Goal: Check status

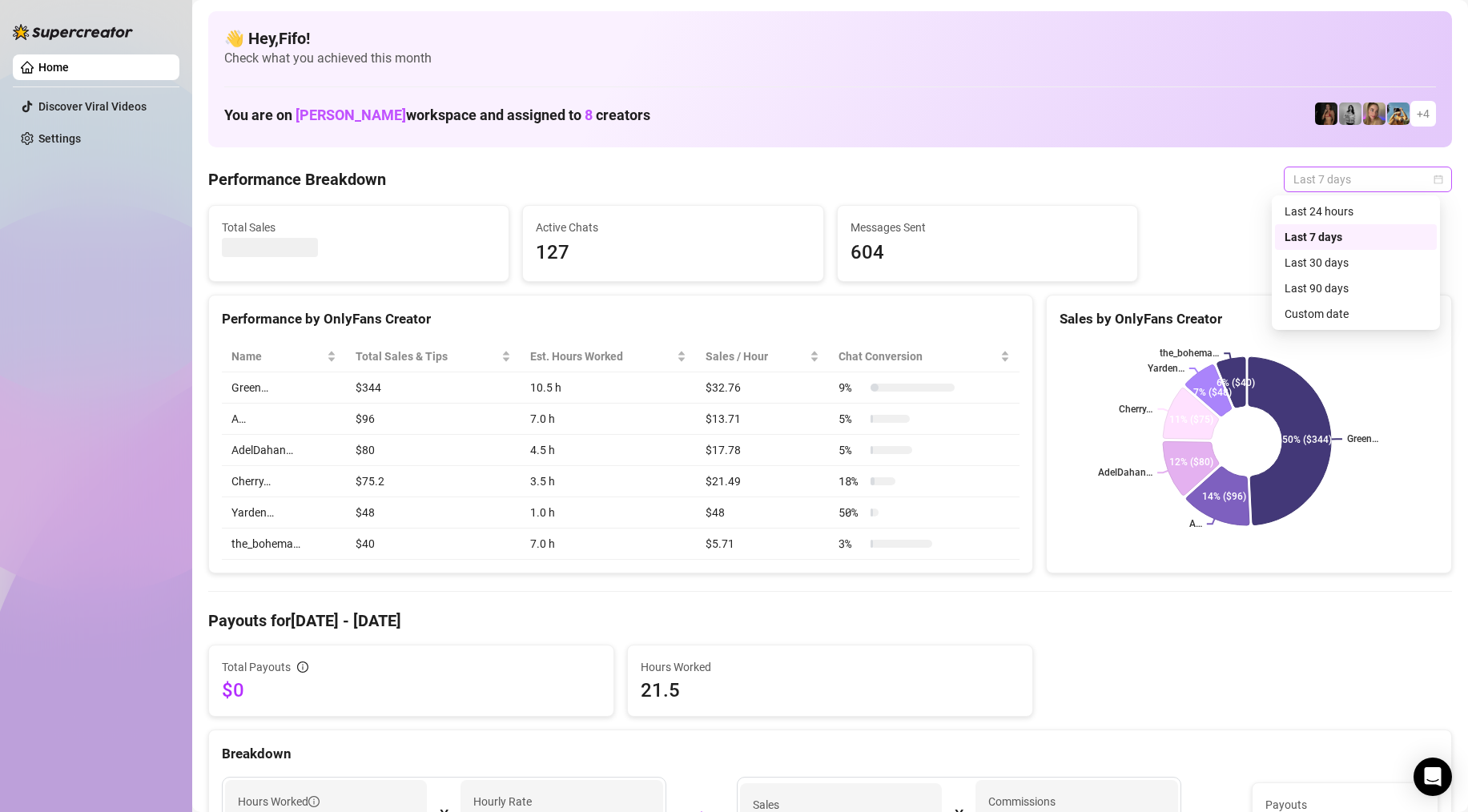
click at [1417, 176] on span "Last 7 days" at bounding box center [1368, 179] width 149 height 24
click at [1378, 212] on div "Last 24 hours" at bounding box center [1356, 211] width 143 height 17
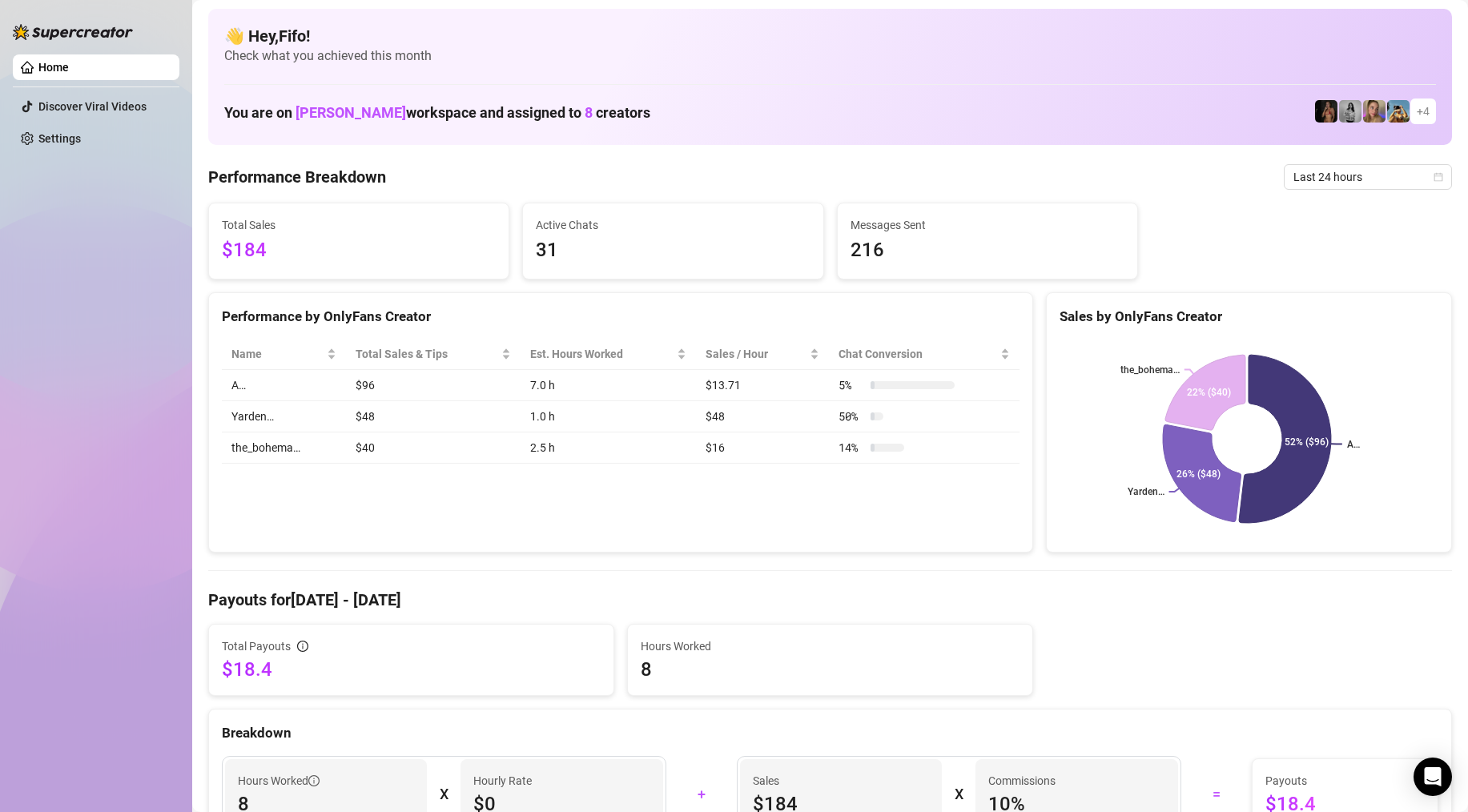
scroll to position [3, 0]
click at [1384, 173] on span "Last 24 hours" at bounding box center [1368, 176] width 149 height 24
click at [1363, 314] on div "Custom date" at bounding box center [1356, 310] width 143 height 17
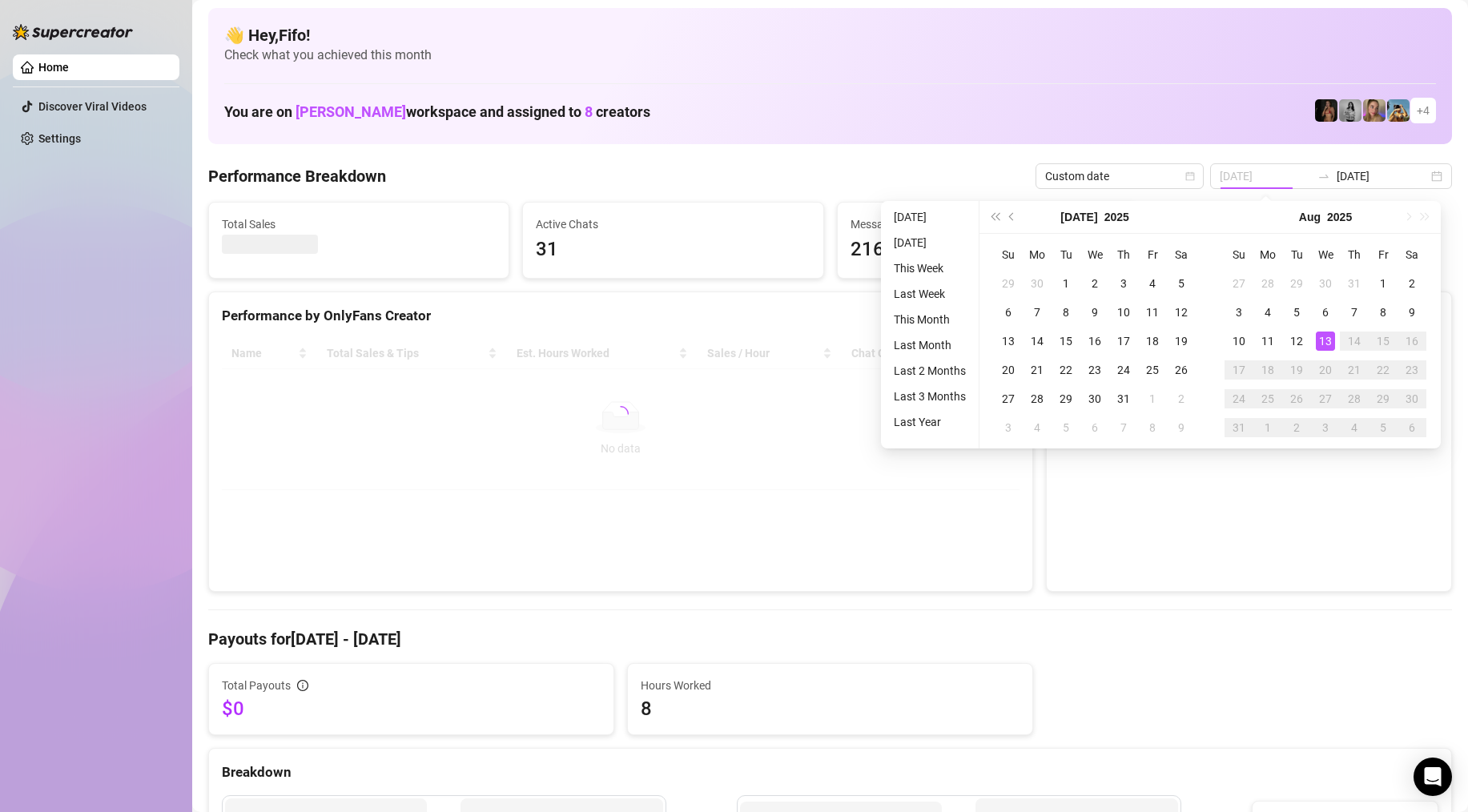
click at [1324, 343] on div "13" at bounding box center [1325, 341] width 19 height 19
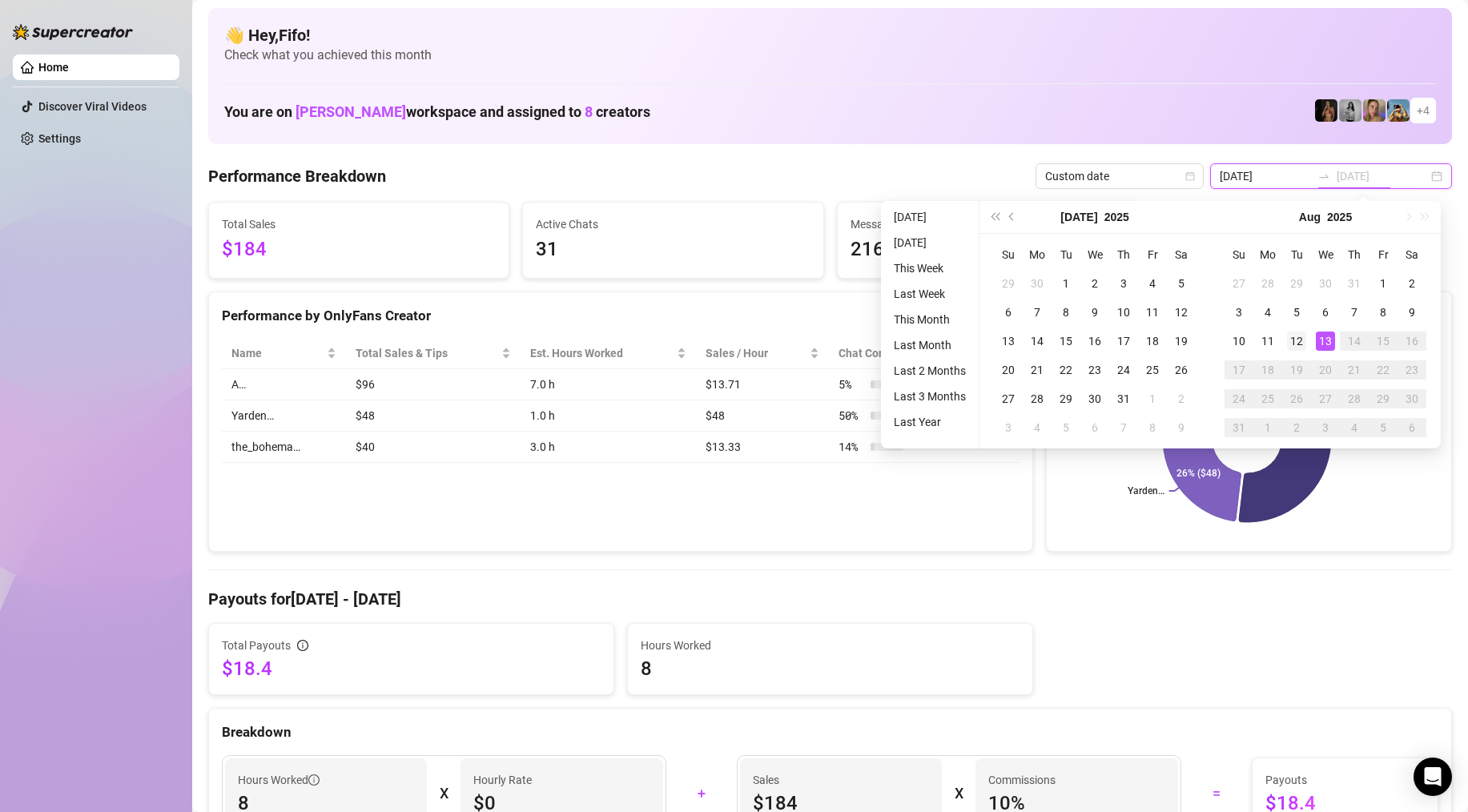
type input "[DATE]"
click at [1298, 348] on div "12" at bounding box center [1296, 341] width 19 height 19
type input "[DATE]"
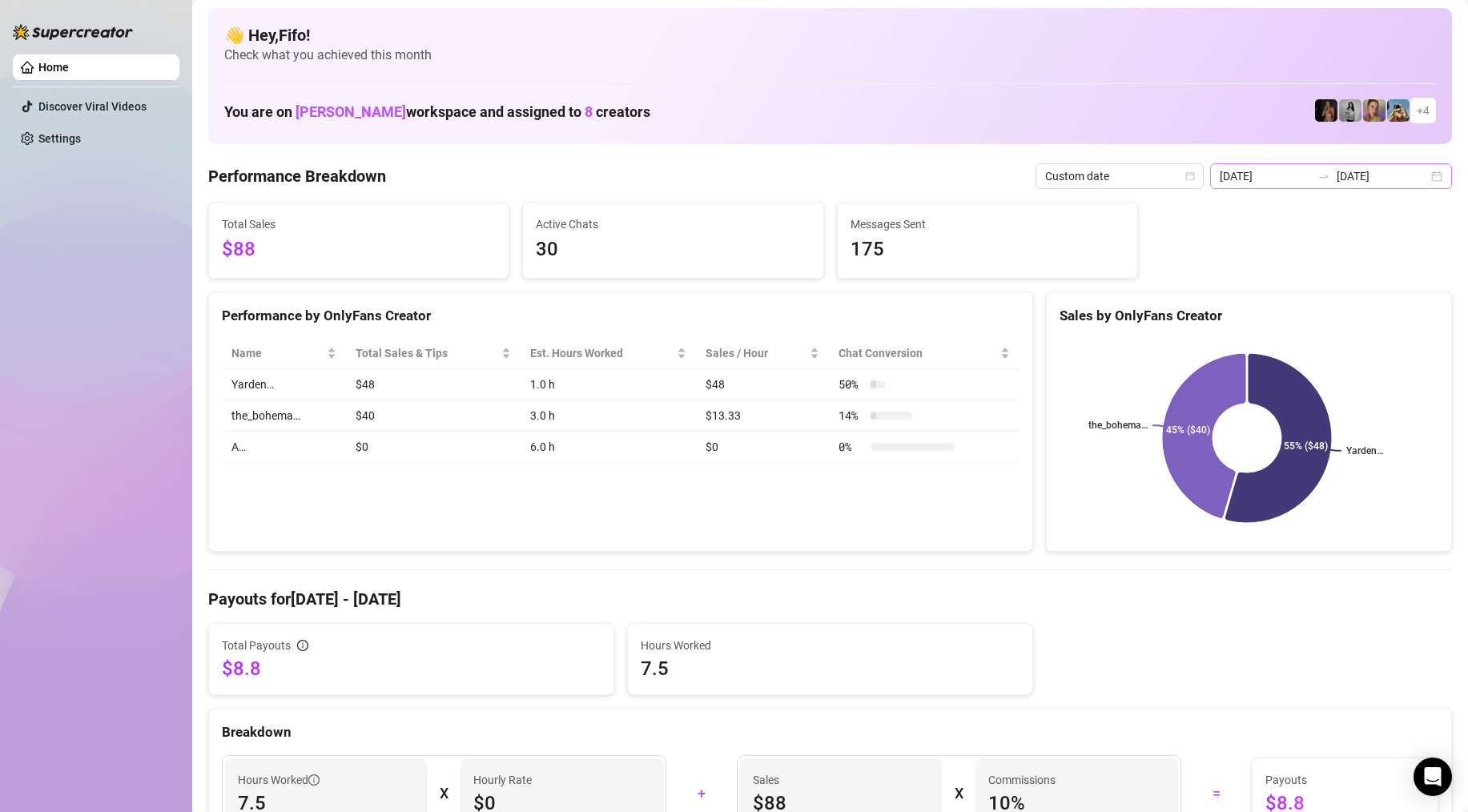
click at [1419, 174] on div "[DATE] [DATE]" at bounding box center [1330, 175] width 241 height 25
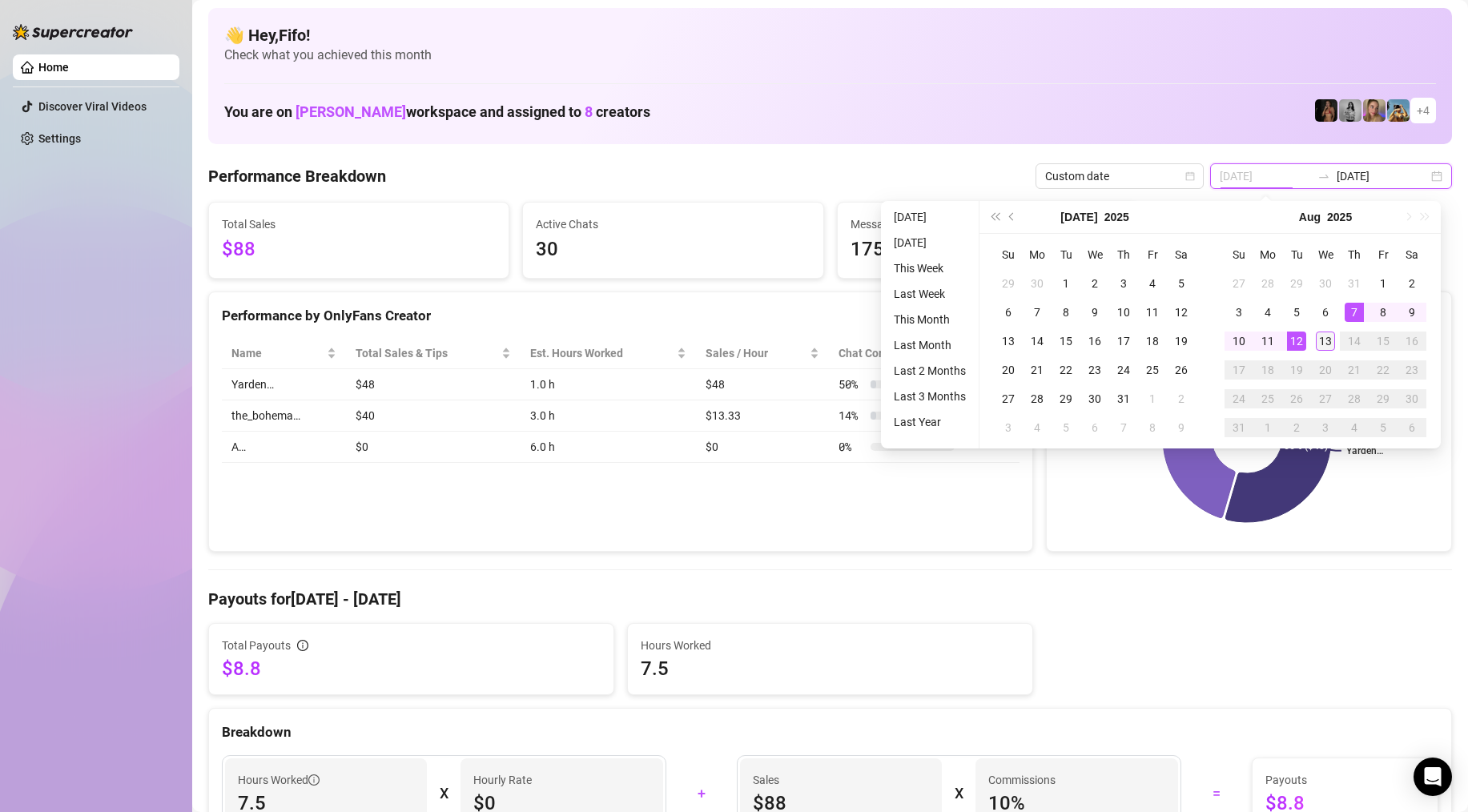
type input "[DATE]"
click at [1324, 340] on div "13" at bounding box center [1325, 341] width 19 height 19
click at [1301, 341] on div "12" at bounding box center [1296, 341] width 19 height 19
type input "[DATE]"
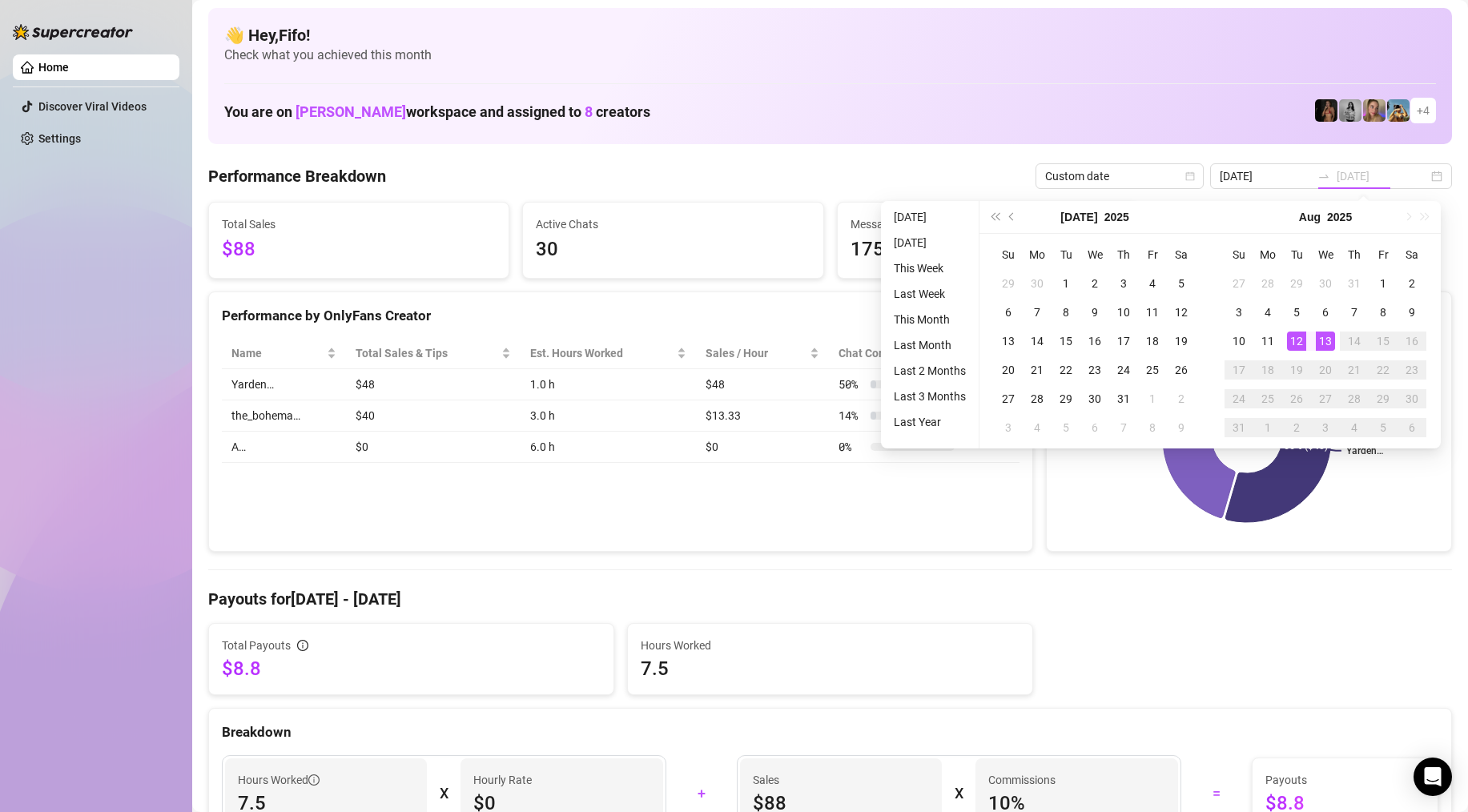
type input "[DATE]"
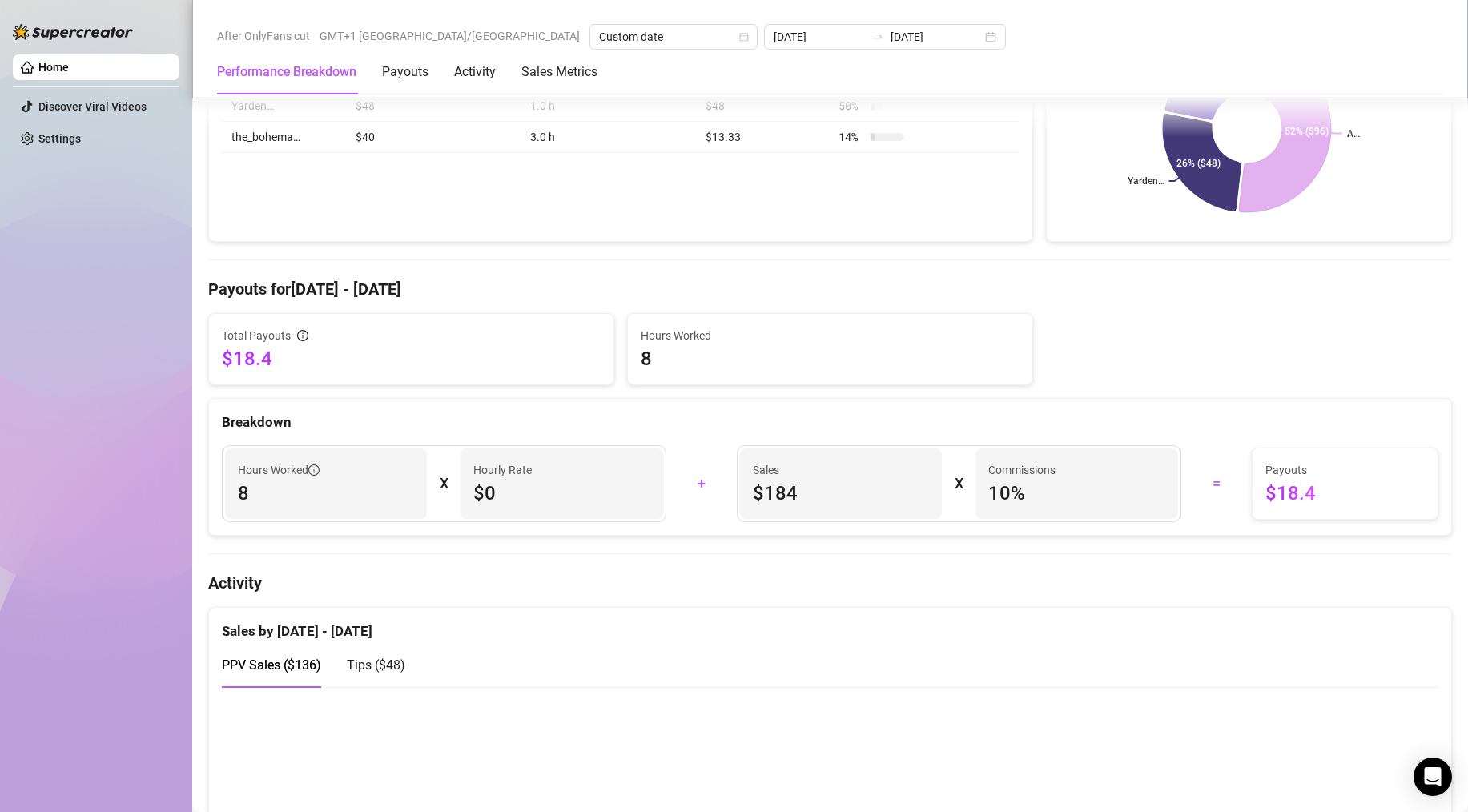
scroll to position [0, 0]
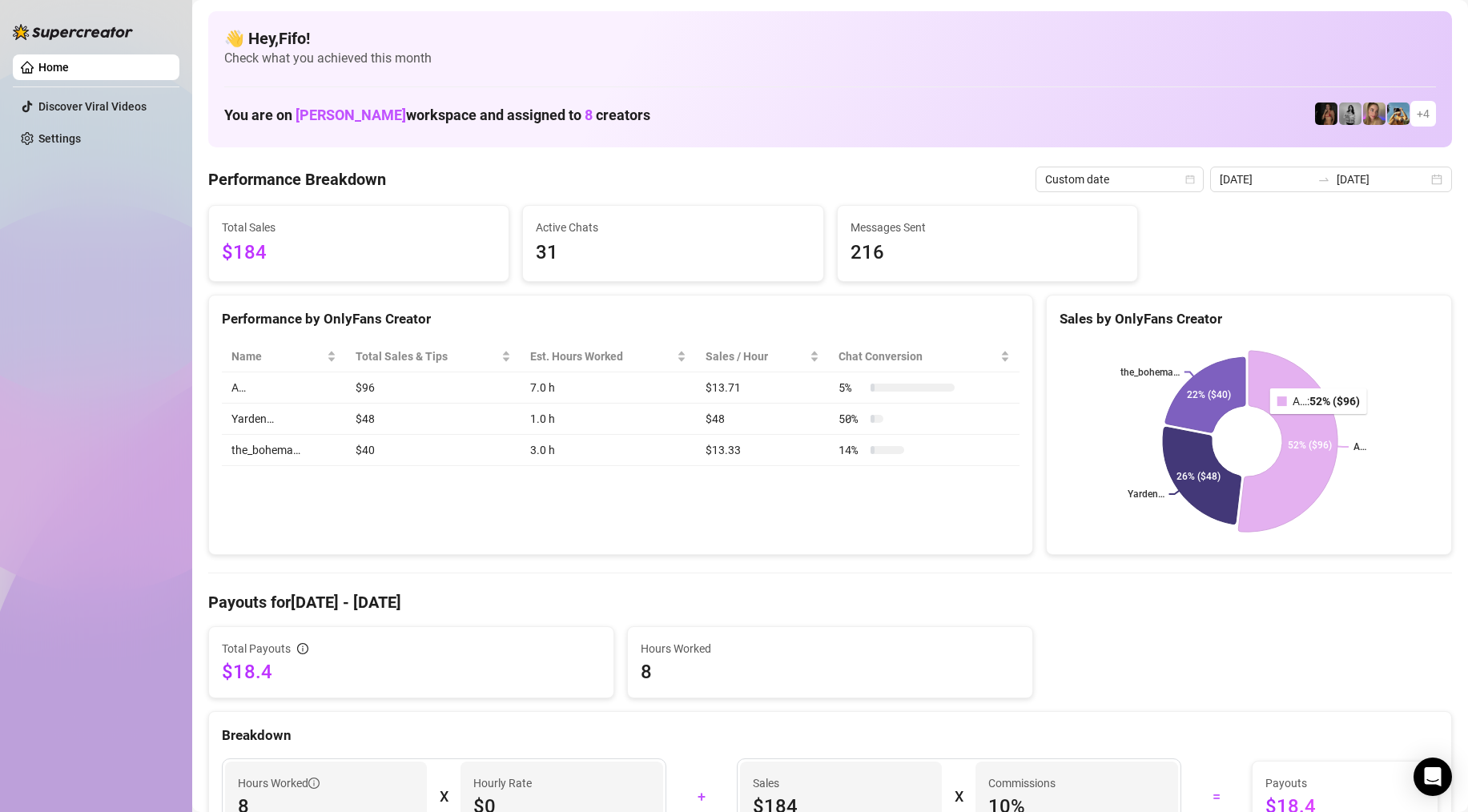
click at [1309, 413] on icon at bounding box center [1288, 441] width 99 height 181
